Goal: Check status: Check status

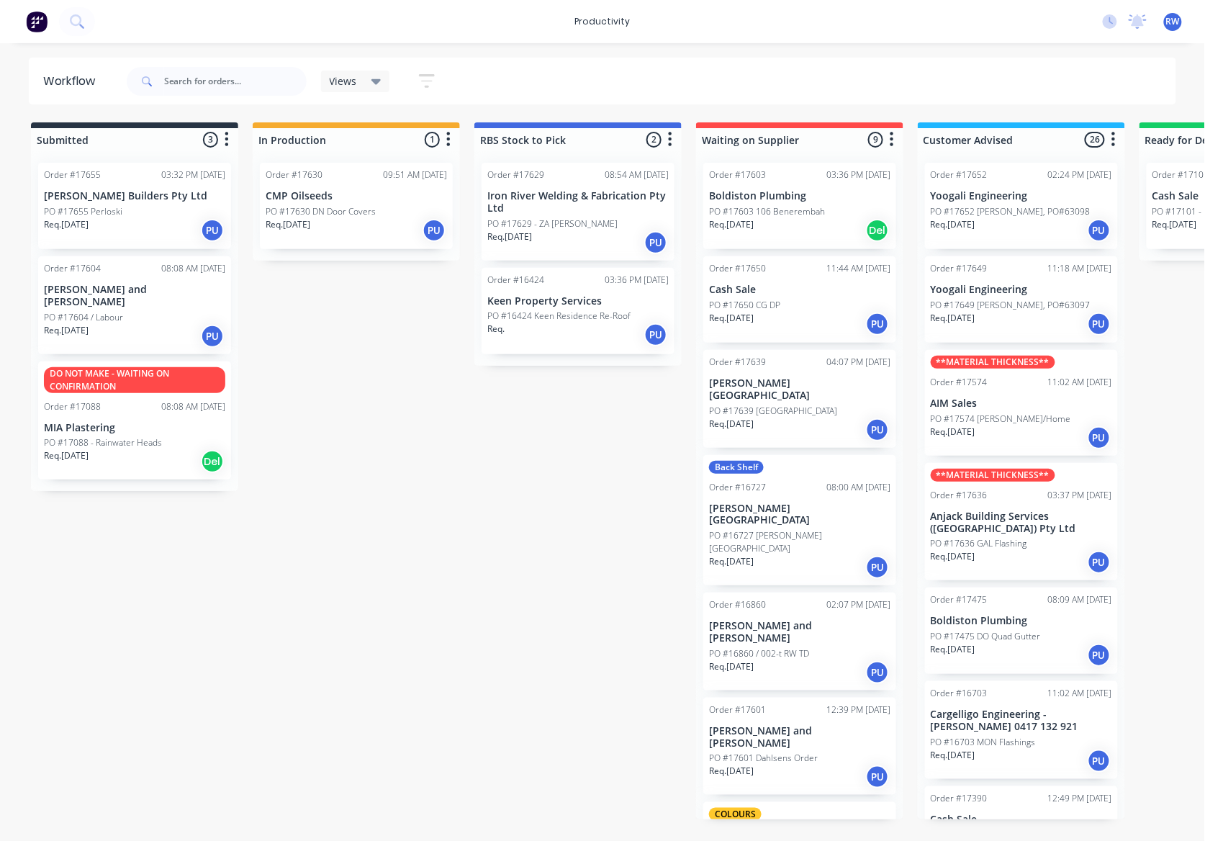
scroll to position [789, 0]
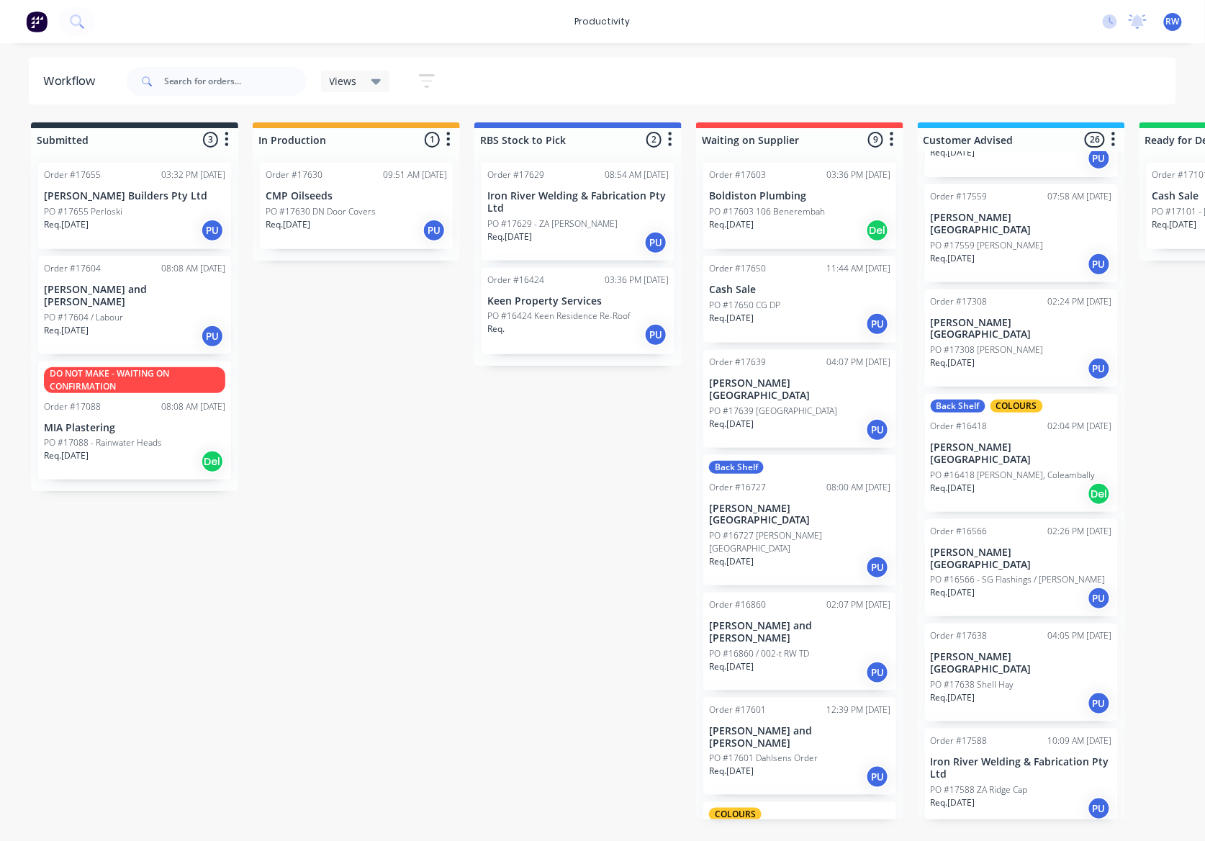
click at [128, 206] on div "PO #17655 Perloski" at bounding box center [134, 211] width 181 height 13
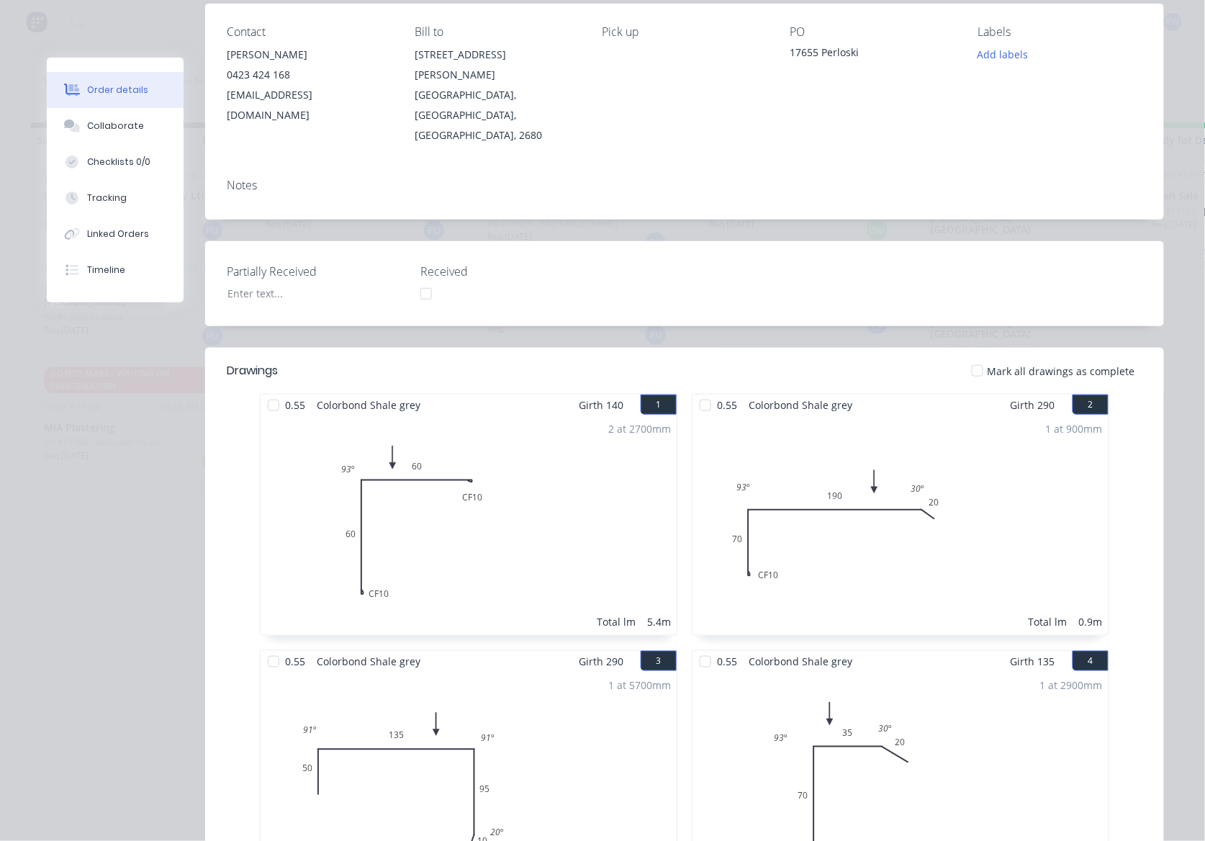
scroll to position [0, 0]
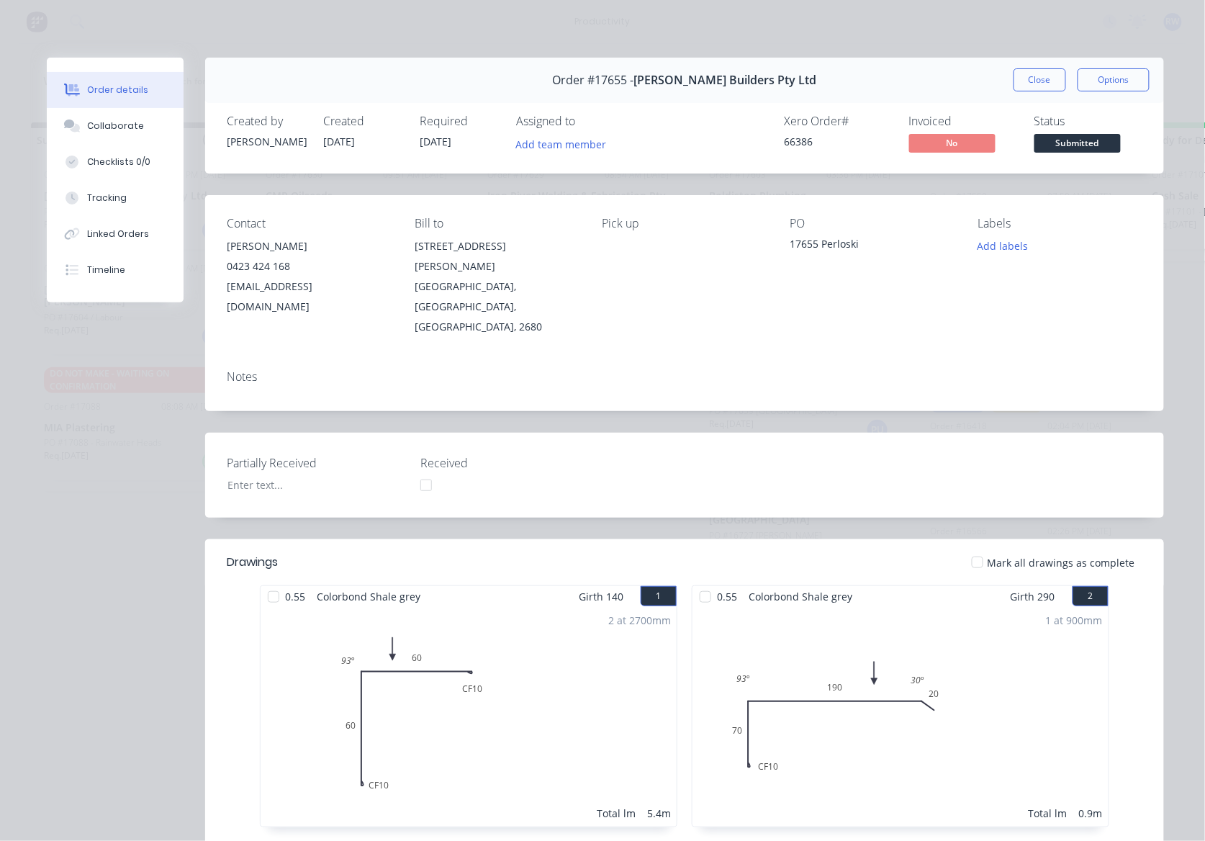
click at [974, 548] on div at bounding box center [977, 562] width 29 height 29
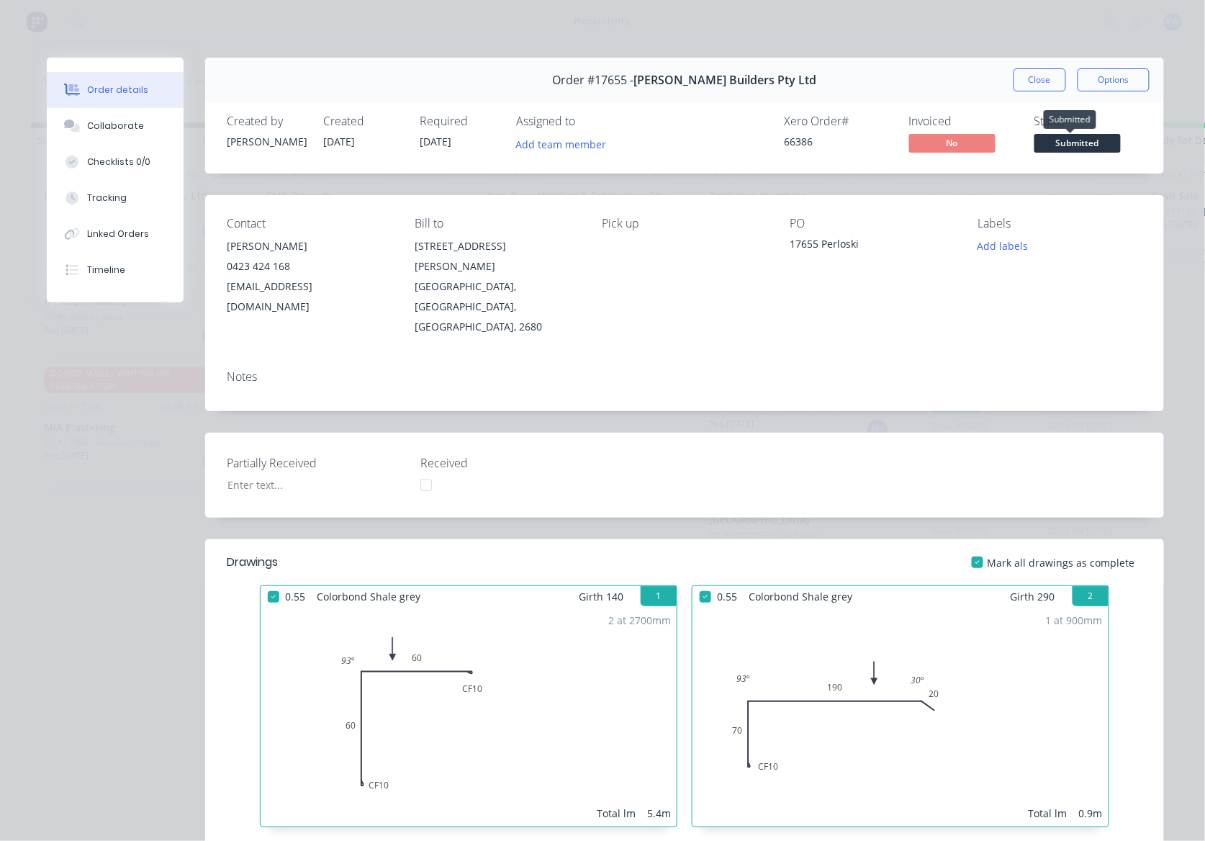
click at [1068, 147] on span "Submitted" at bounding box center [1077, 143] width 86 height 18
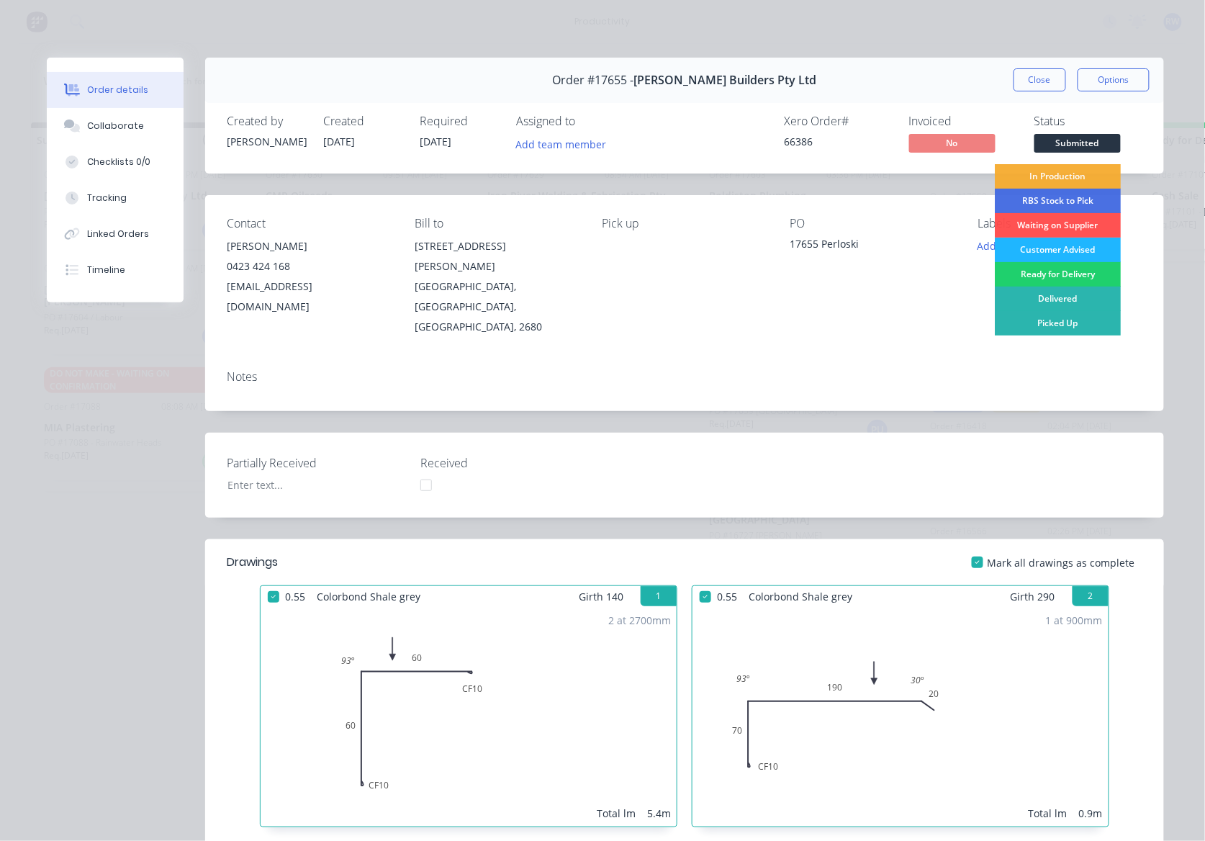
click at [1051, 254] on div "Customer Advised" at bounding box center [1058, 249] width 126 height 24
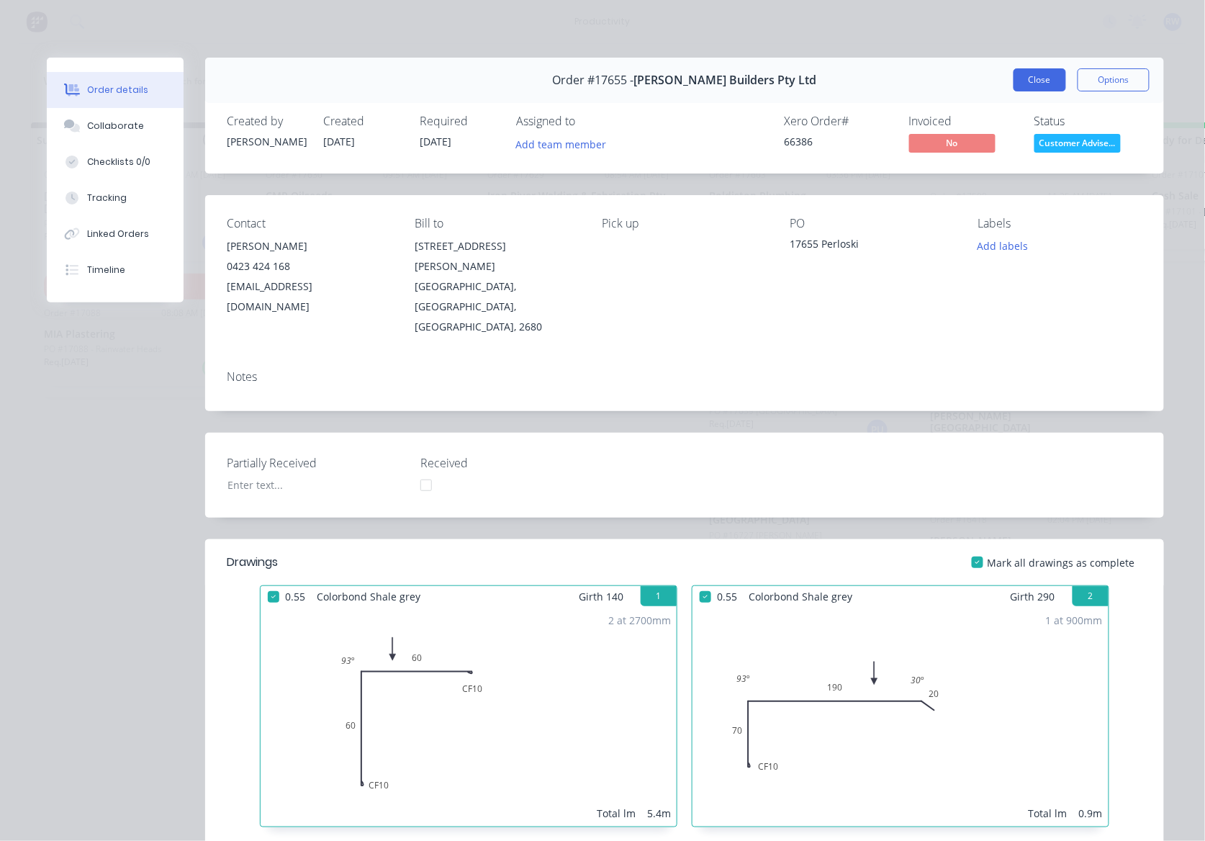
click at [1040, 83] on button "Close" at bounding box center [1039, 79] width 53 height 23
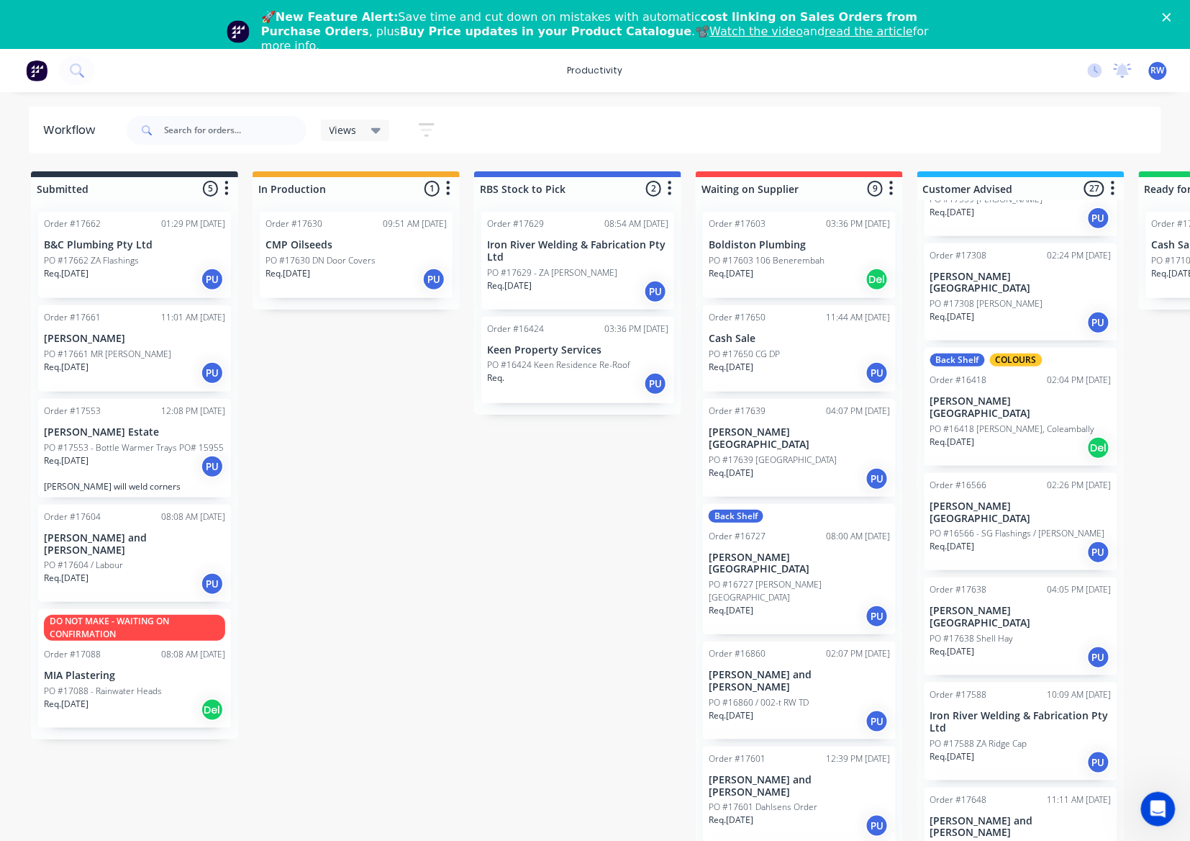
scroll to position [767, 0]
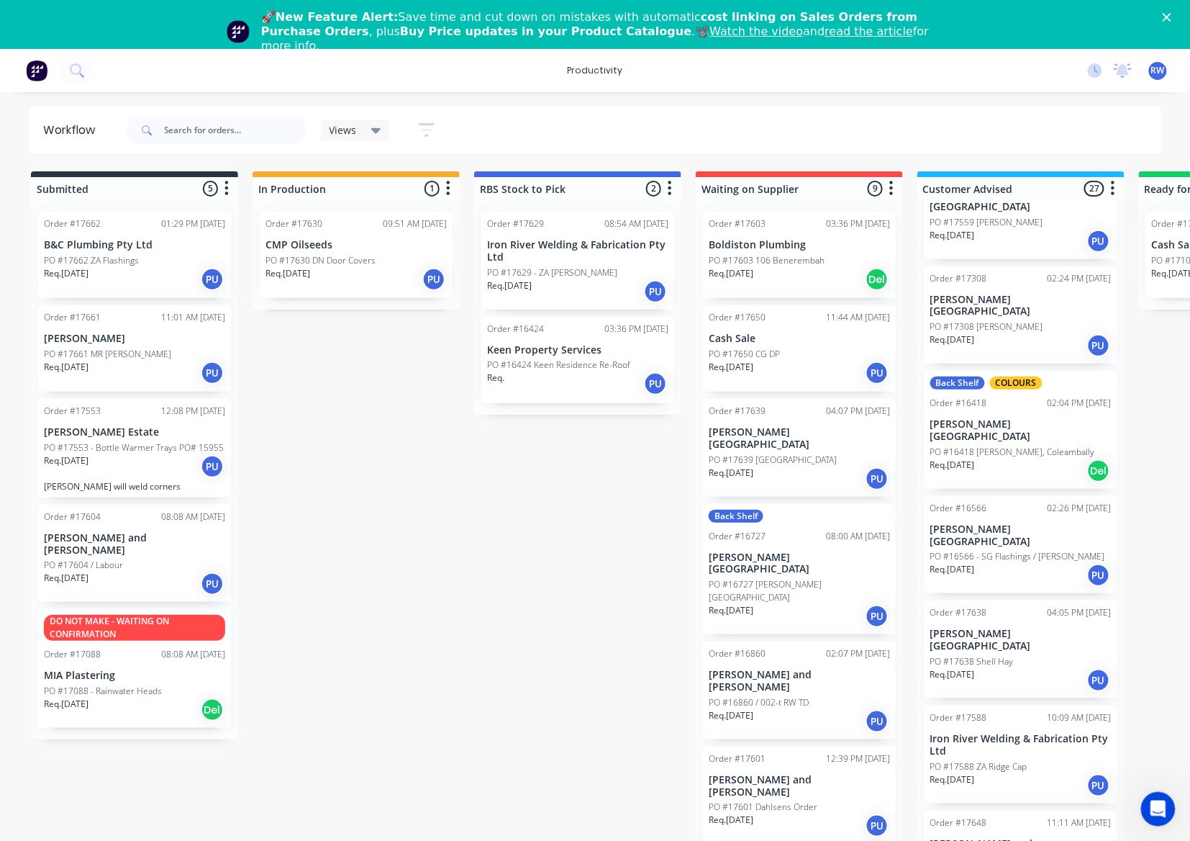
click at [89, 462] on p "Req. 12/09/25" at bounding box center [66, 460] width 45 height 13
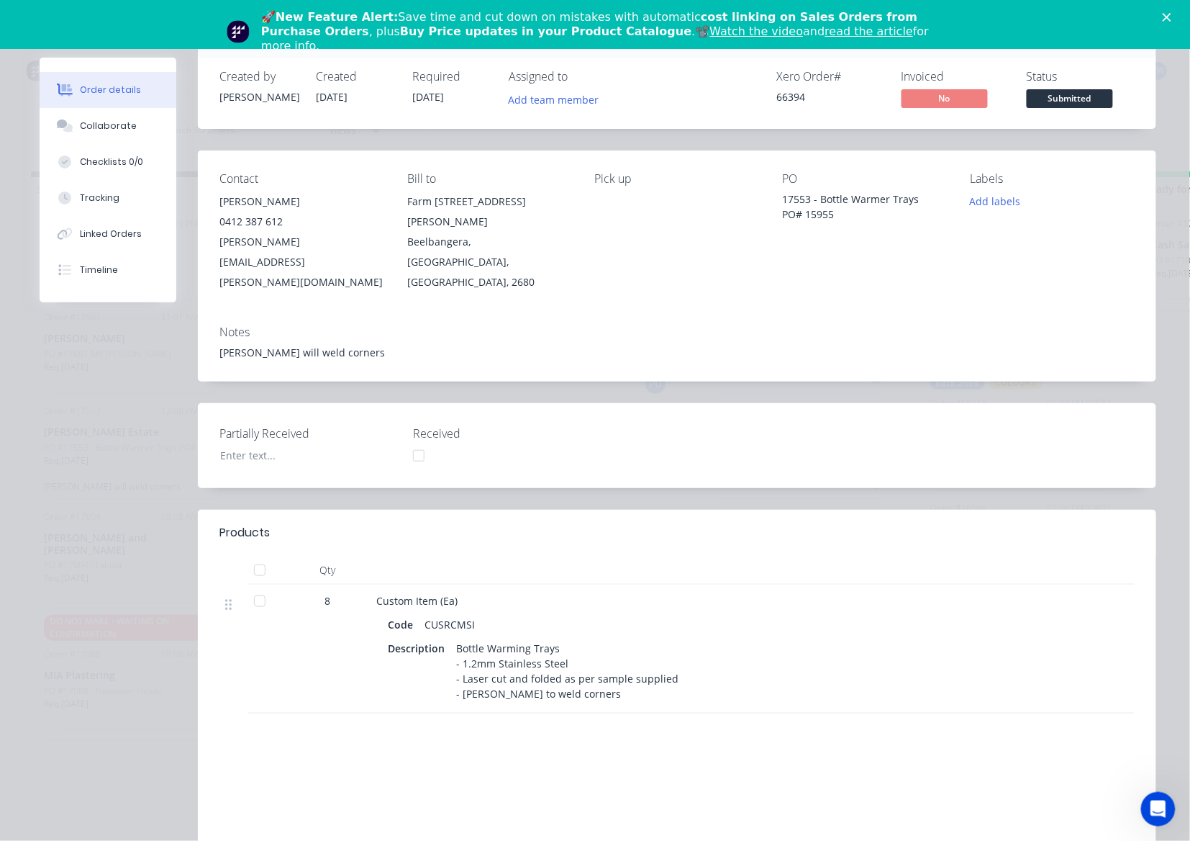
scroll to position [0, 0]
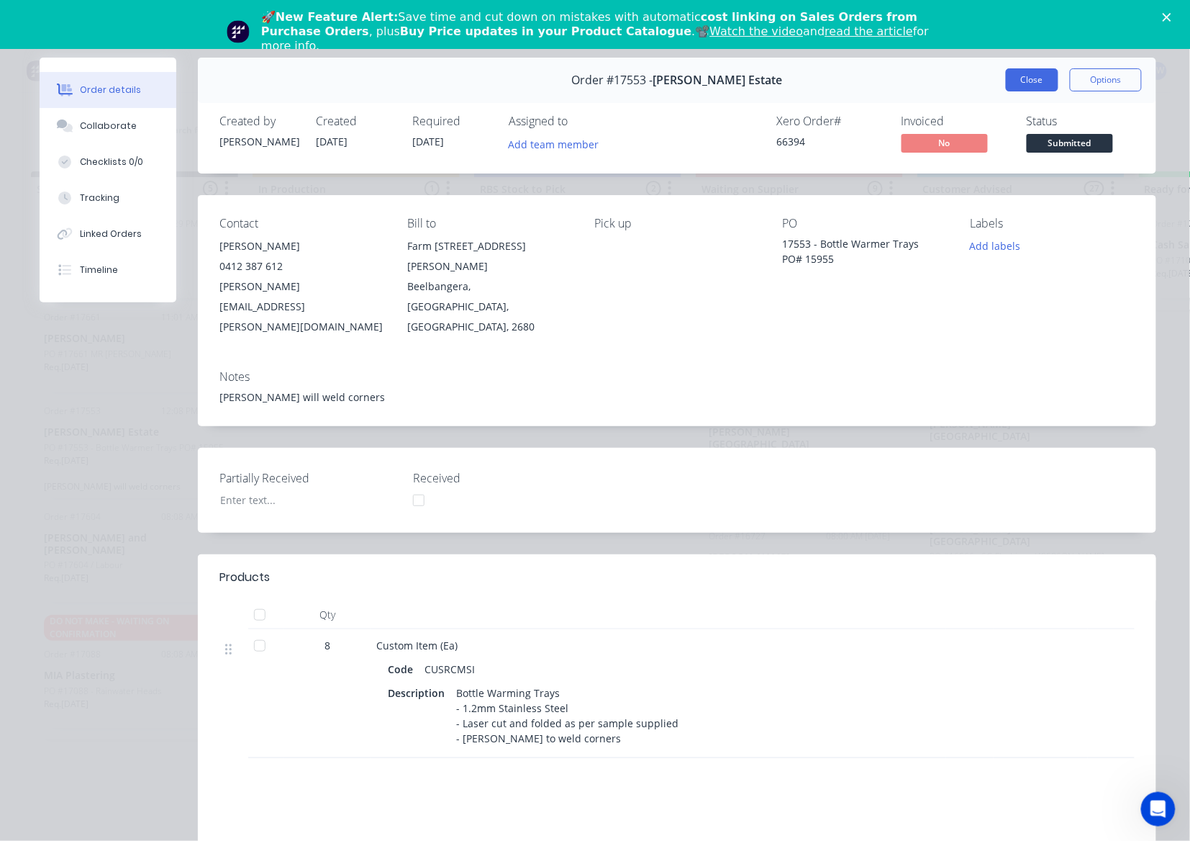
click at [1020, 78] on button "Close" at bounding box center [1032, 79] width 53 height 23
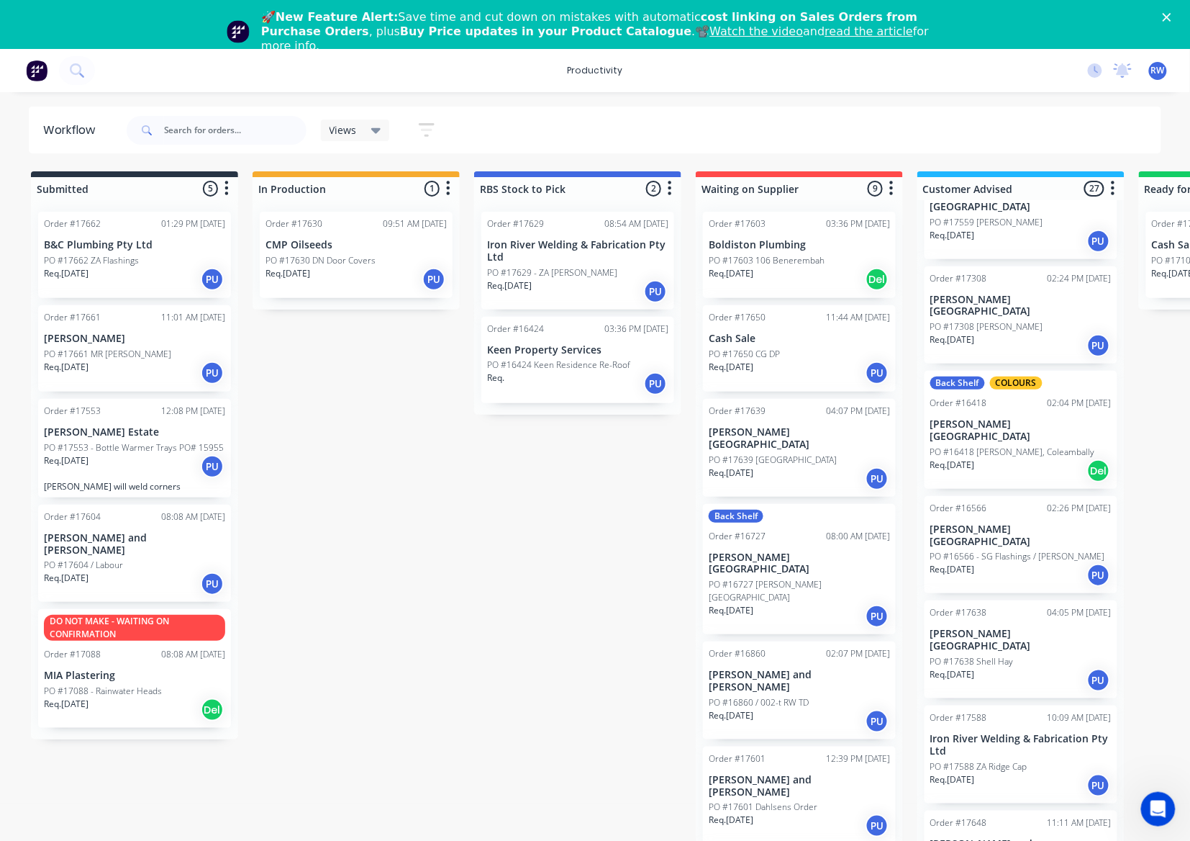
click at [153, 715] on div "DO NOT MAKE - WAITING ON CONFIRMATION Order #17088 08:08 AM 01/07/25 MIA Plaste…" at bounding box center [134, 668] width 193 height 119
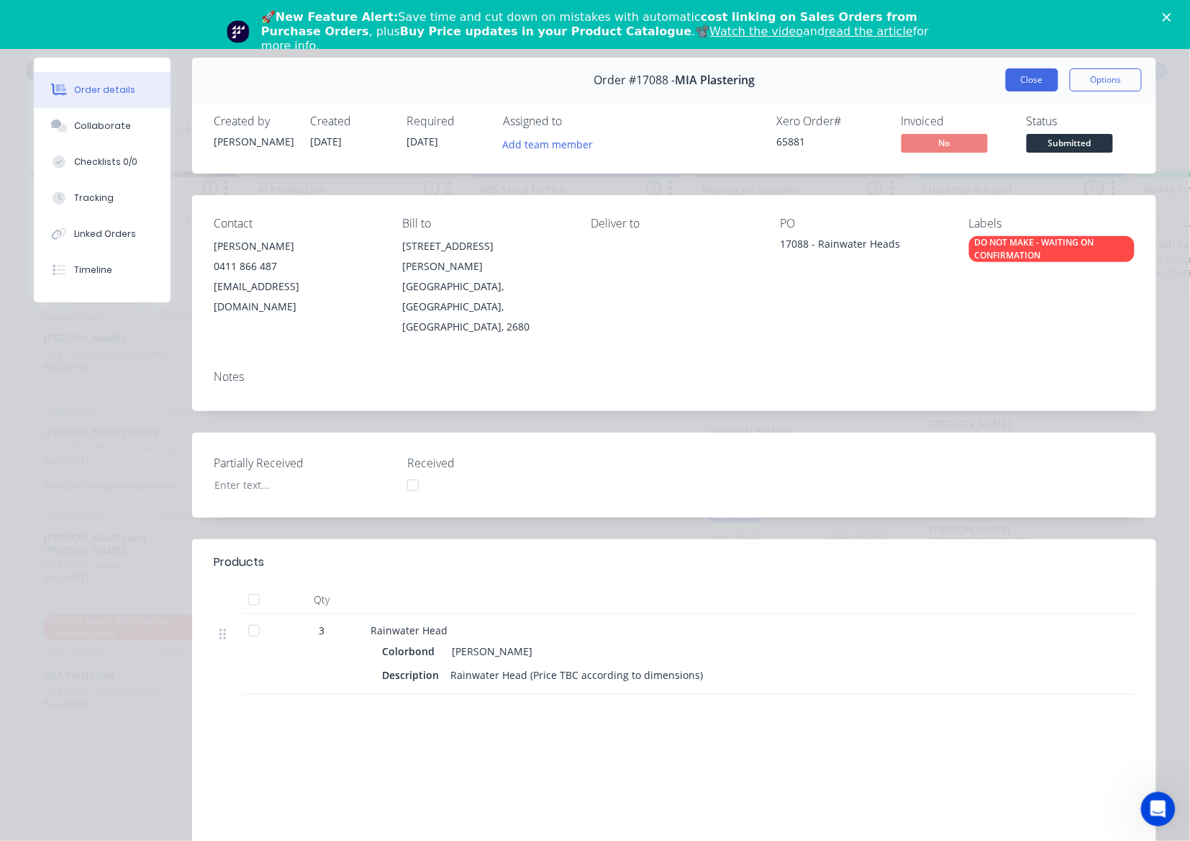
click at [1019, 76] on button "Close" at bounding box center [1032, 79] width 53 height 23
